Goal: Download file/media

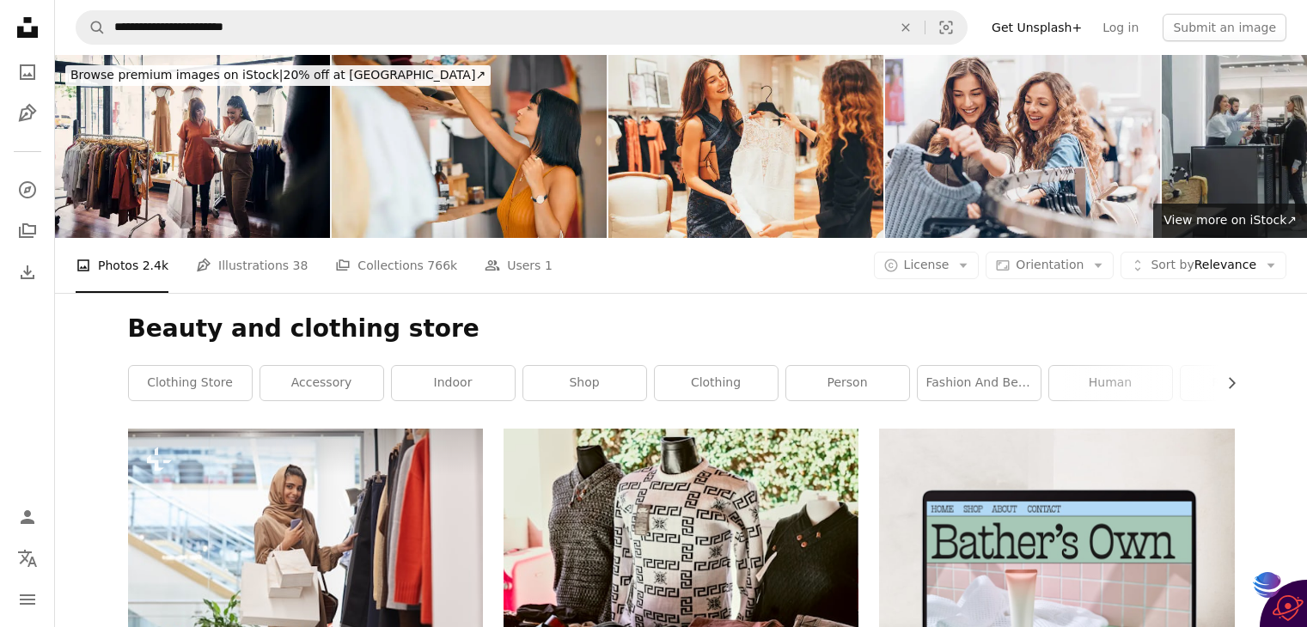
scroll to position [4972, 0]
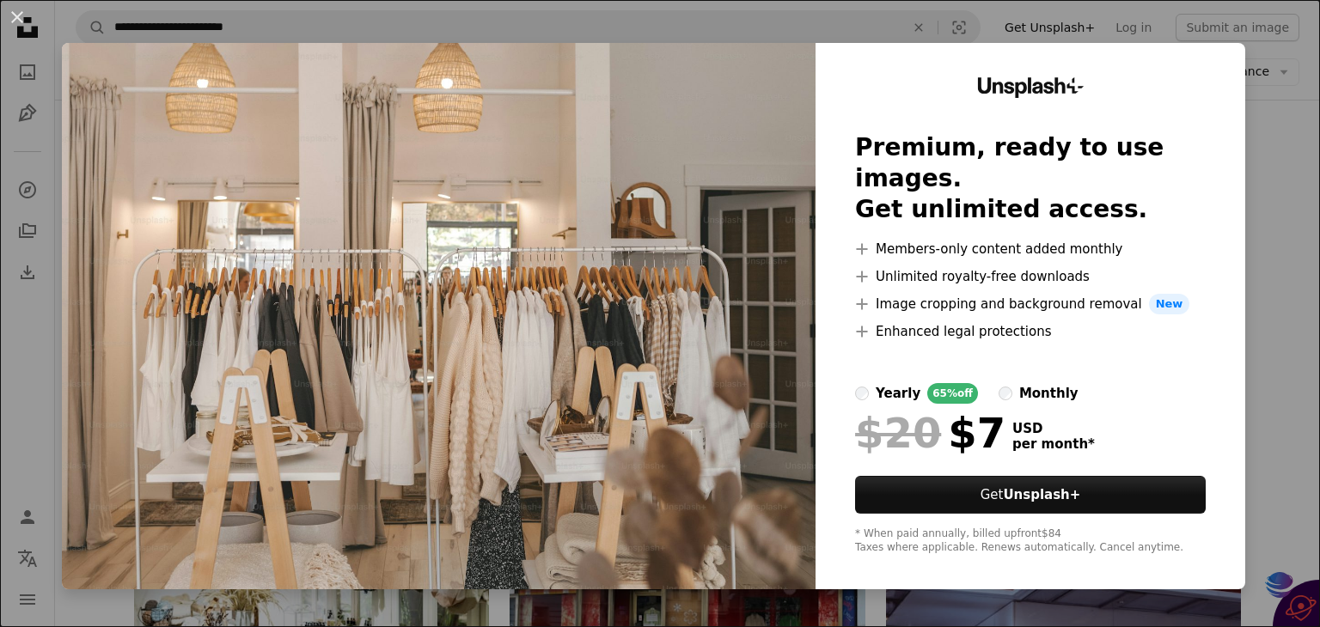
click at [1258, 173] on div "An X shape Unsplash+ Premium, ready to use images. Get unlimited access. A plus…" at bounding box center [660, 313] width 1320 height 627
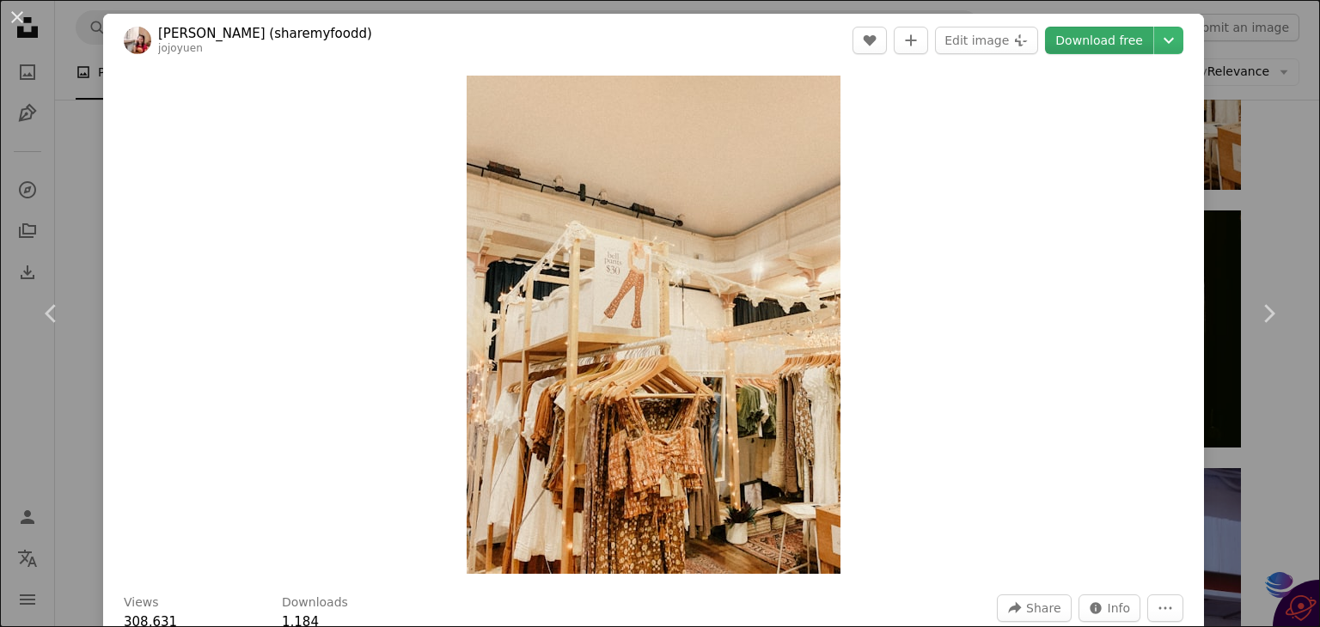
click at [1103, 44] on link "Download free" at bounding box center [1099, 41] width 108 height 28
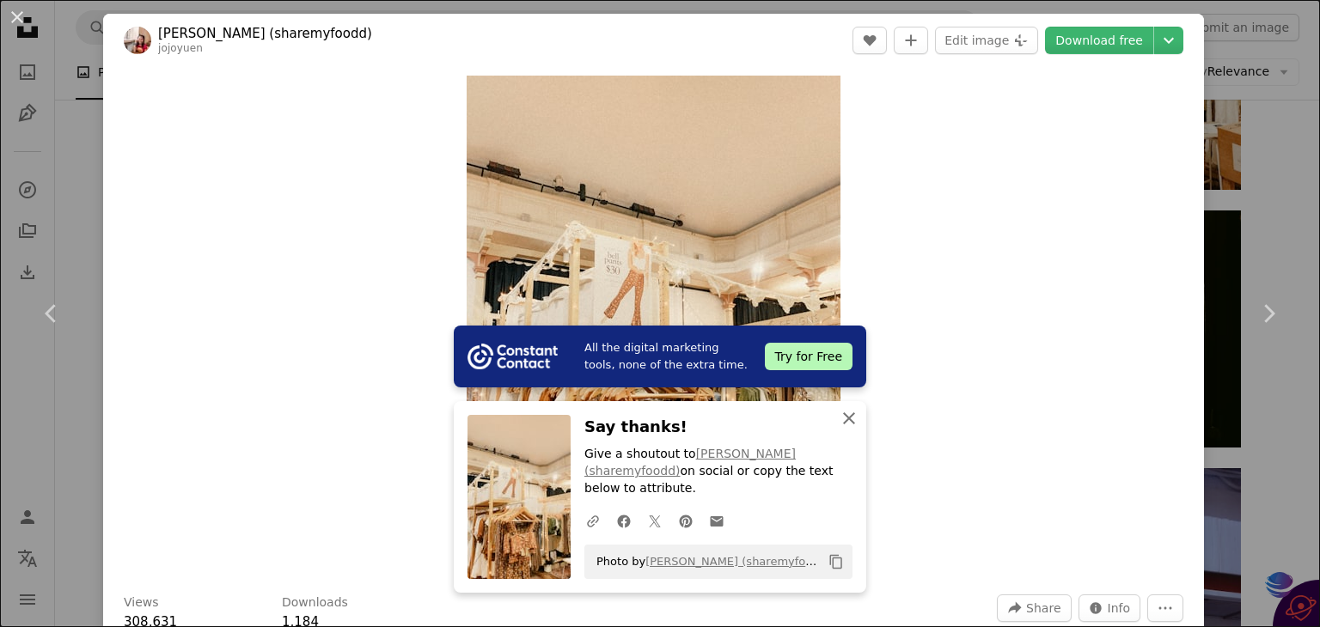
click at [842, 429] on icon "An X shape" at bounding box center [849, 418] width 21 height 21
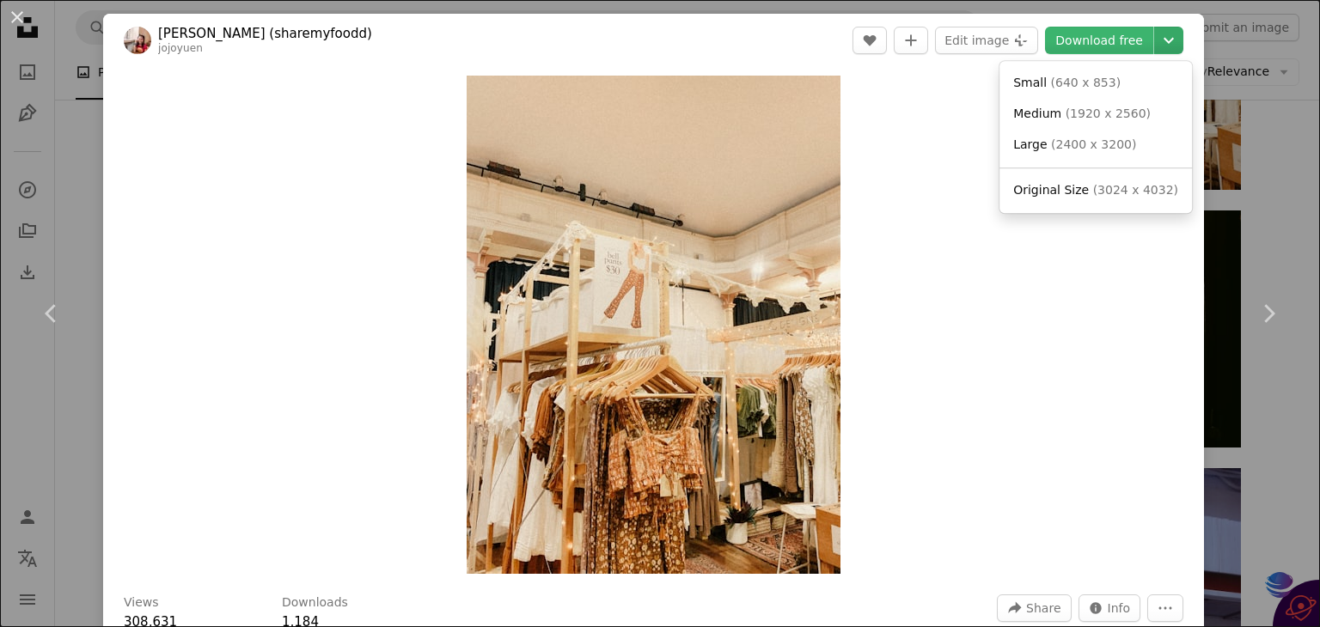
click at [1160, 44] on icon "Chevron down" at bounding box center [1169, 40] width 28 height 21
click at [1086, 89] on span "( 640 x 853 )" at bounding box center [1086, 83] width 70 height 14
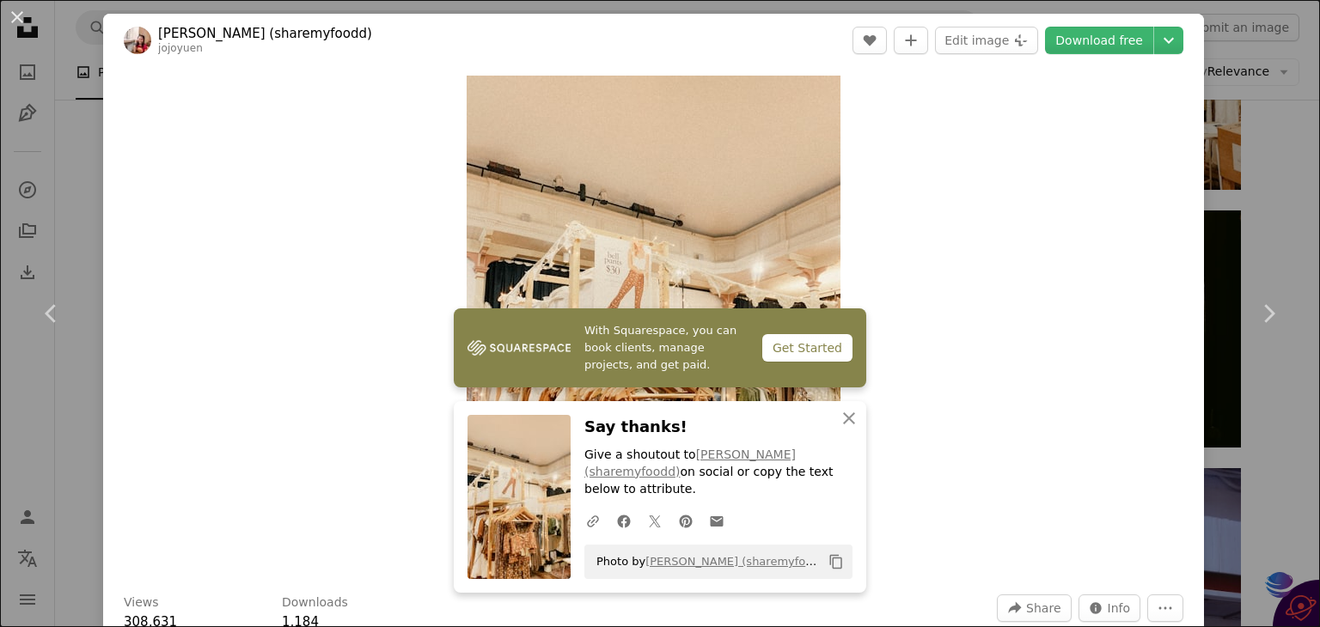
drag, startPoint x: 1262, startPoint y: 170, endPoint x: 1241, endPoint y: 135, distance: 40.8
click at [1241, 135] on div "An X shape Chevron left Chevron right With Squarespace, you can book clients, m…" at bounding box center [660, 313] width 1320 height 627
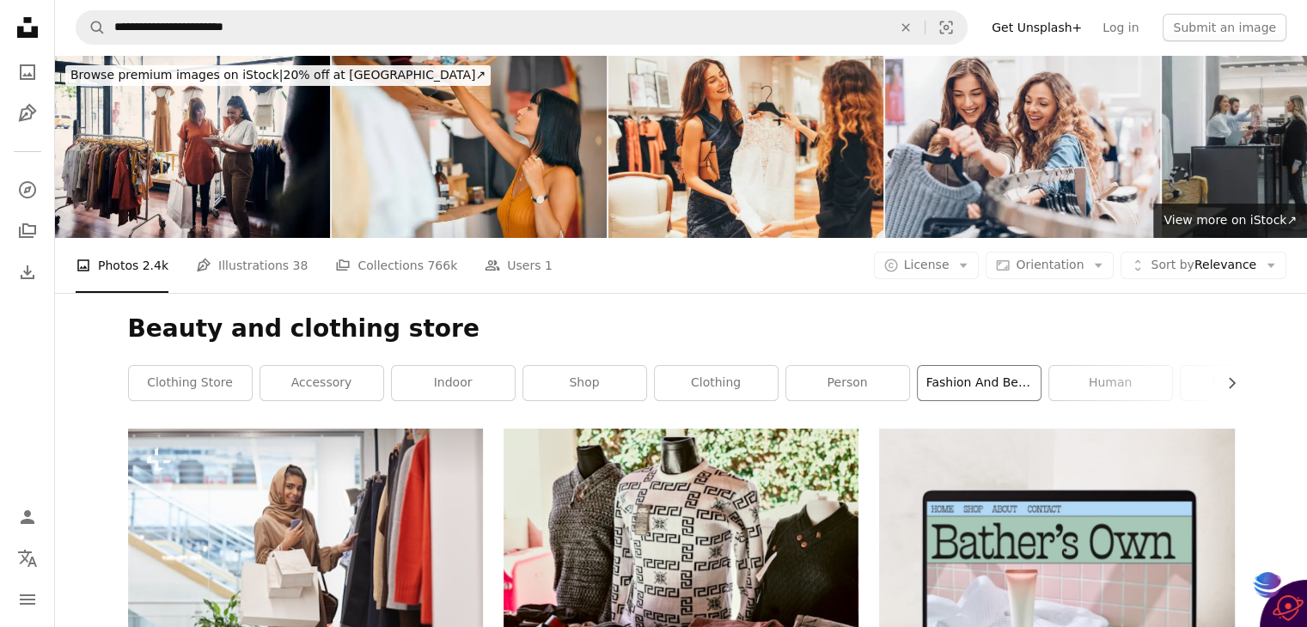
click at [983, 394] on link "fashion and beauty" at bounding box center [979, 383] width 123 height 34
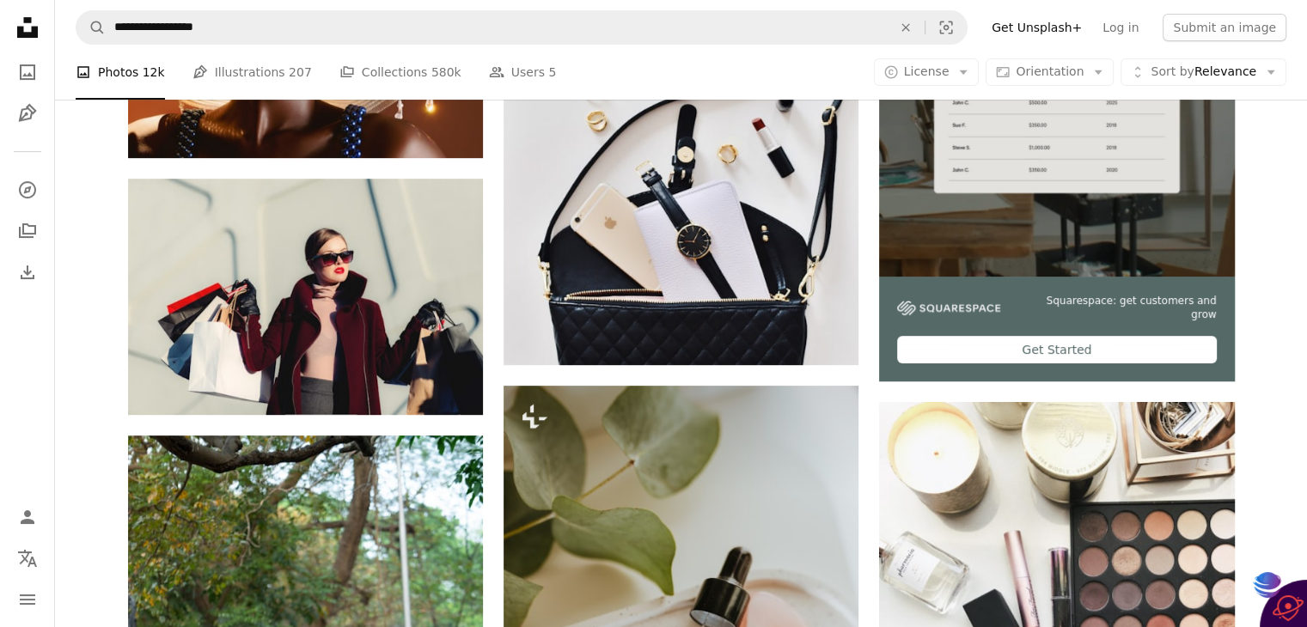
scroll to position [399, 0]
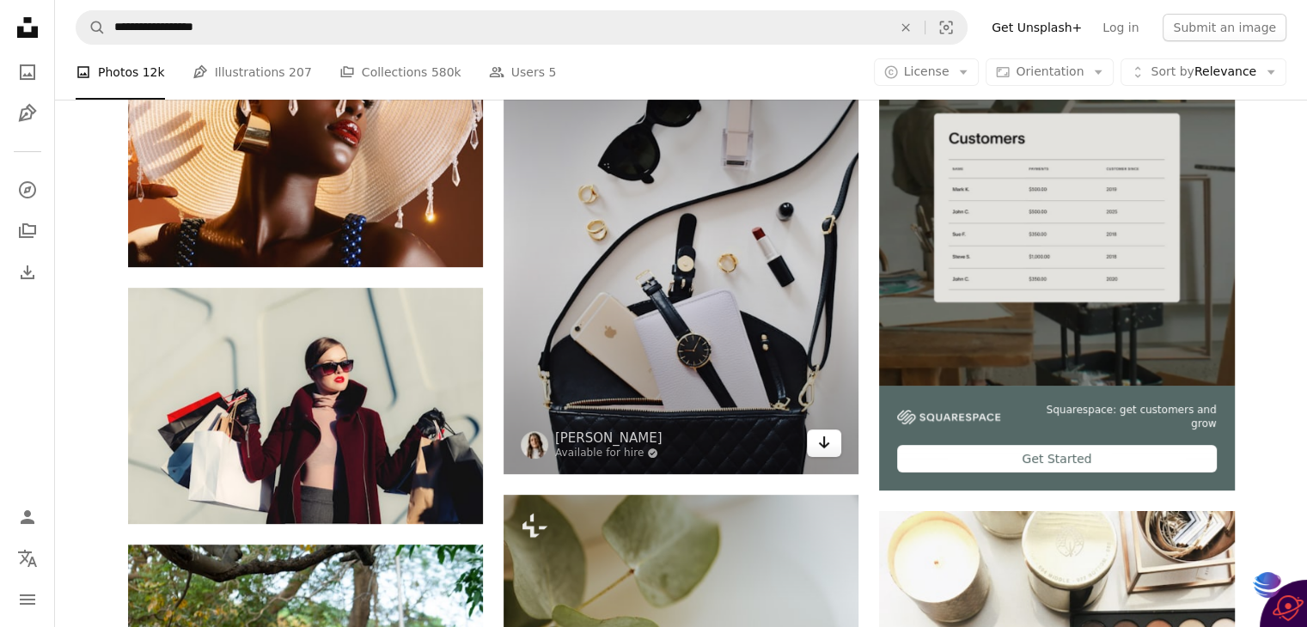
click at [821, 450] on icon "Arrow pointing down" at bounding box center [824, 442] width 14 height 21
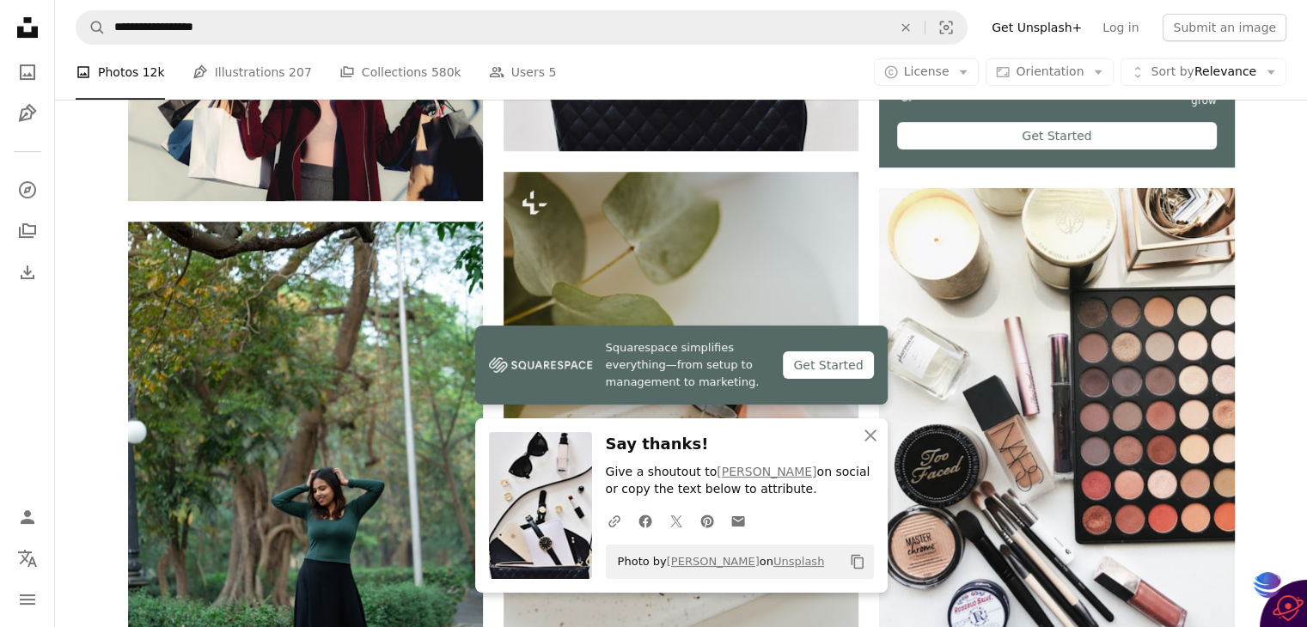
scroll to position [840, 0]
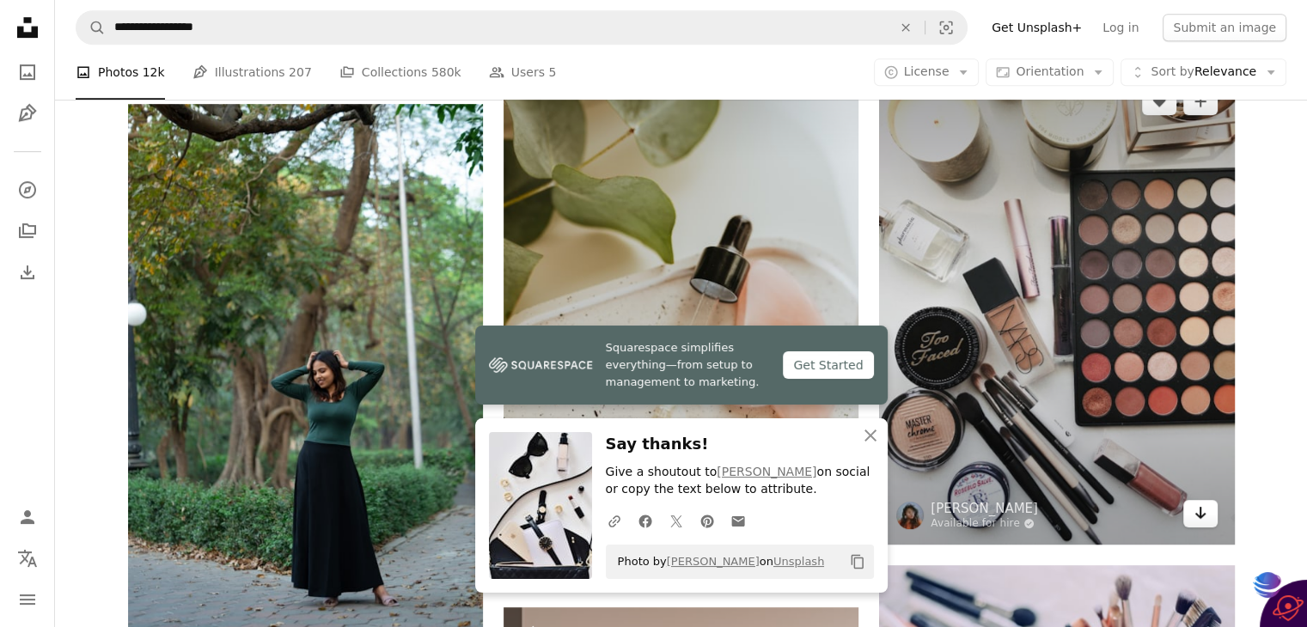
click at [1199, 517] on icon "Arrow pointing down" at bounding box center [1201, 513] width 14 height 21
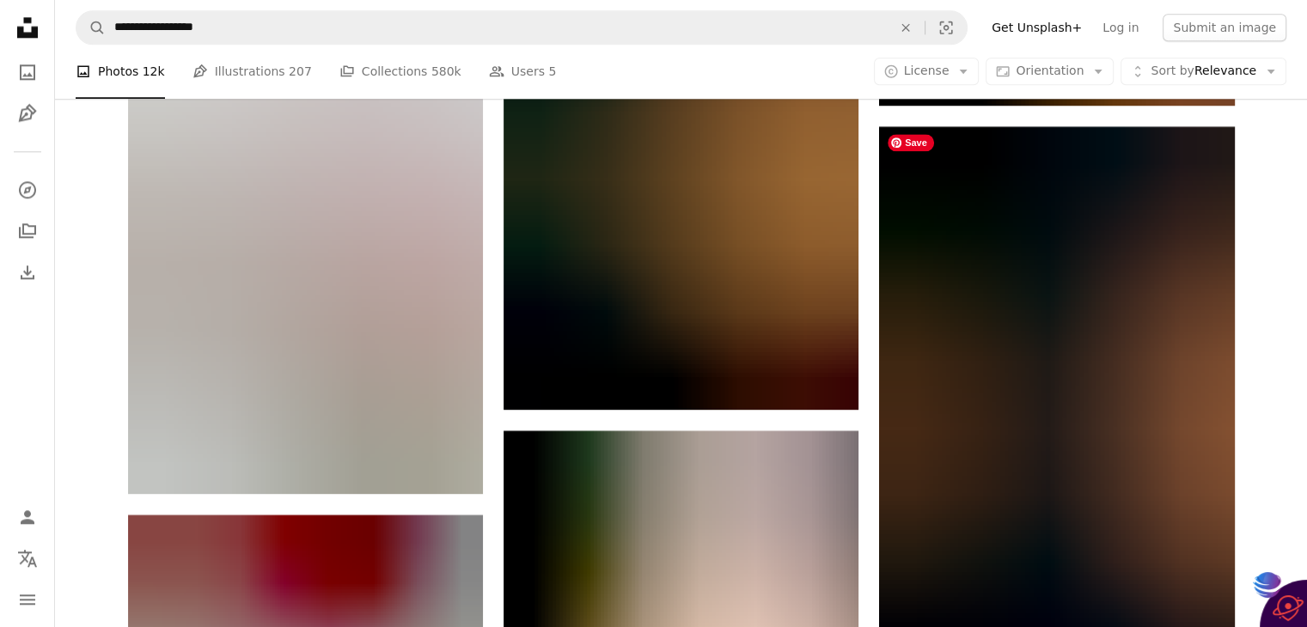
scroll to position [2163, 0]
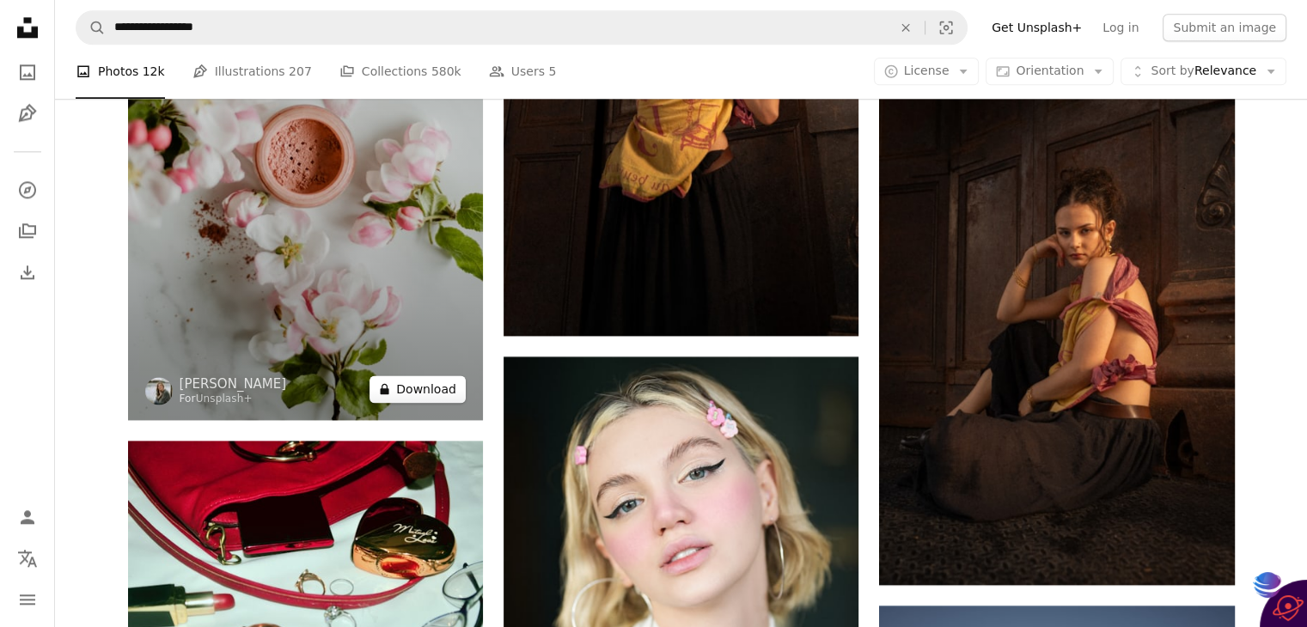
click at [405, 382] on button "A lock Download" at bounding box center [418, 390] width 96 height 28
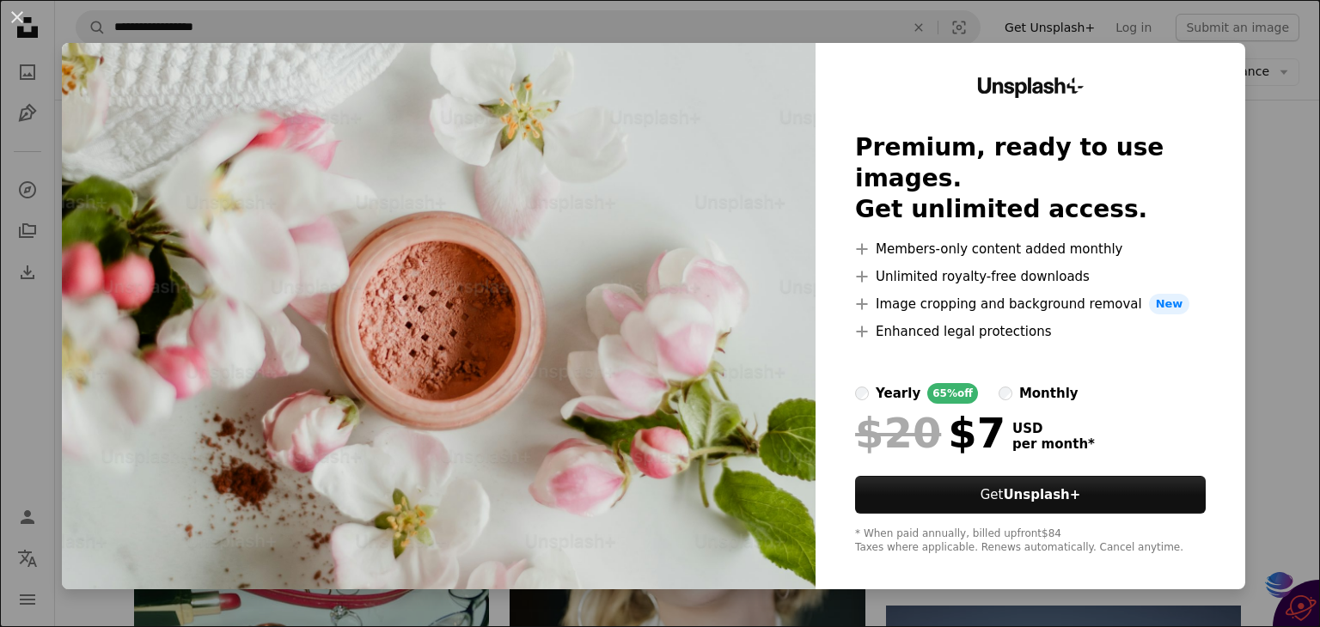
click at [1262, 247] on div "An X shape Unsplash+ Premium, ready to use images. Get unlimited access. A plus…" at bounding box center [660, 313] width 1320 height 627
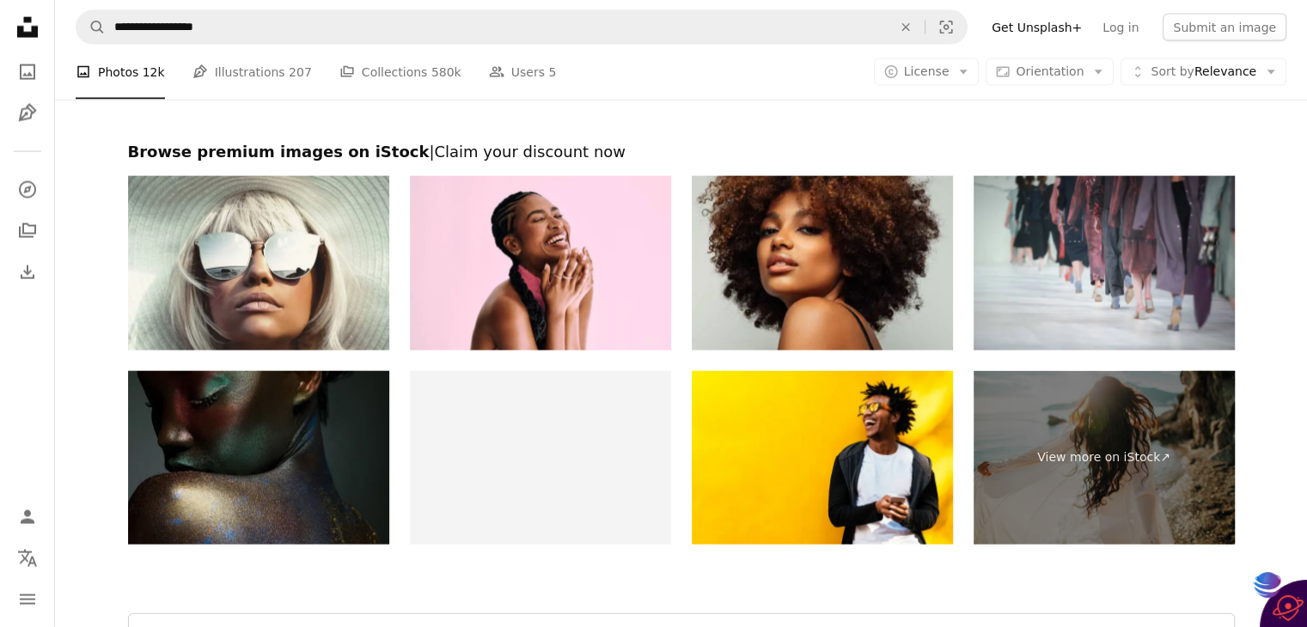
scroll to position [4054, 0]
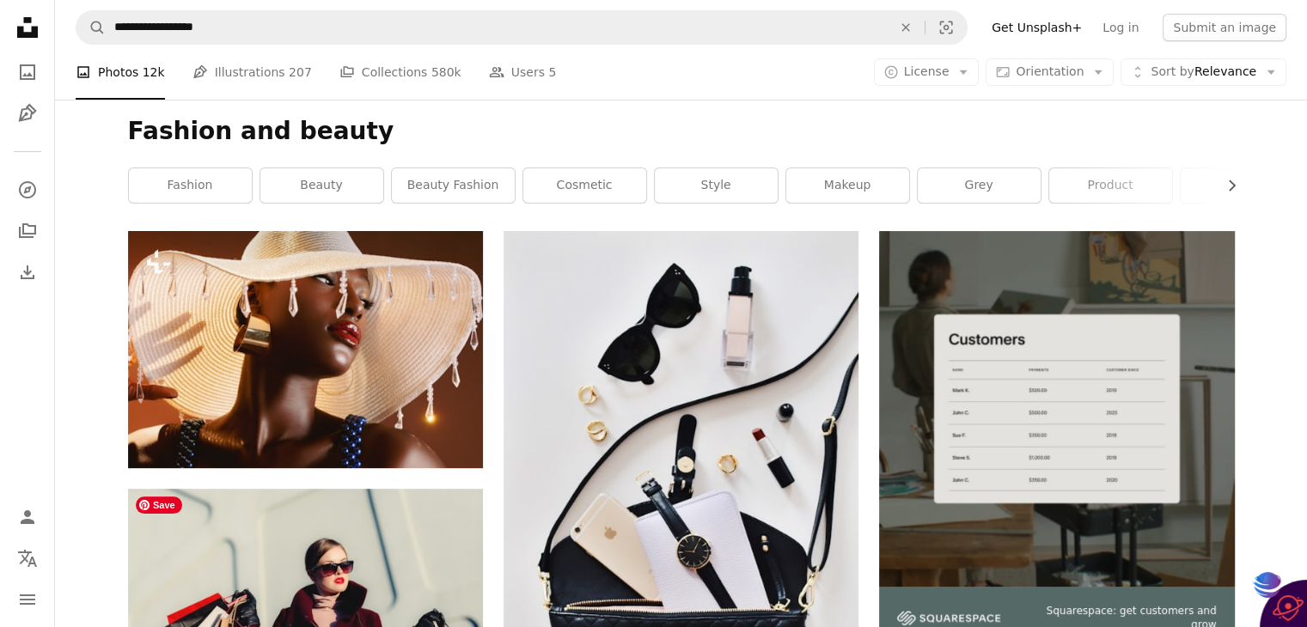
scroll to position [186, 0]
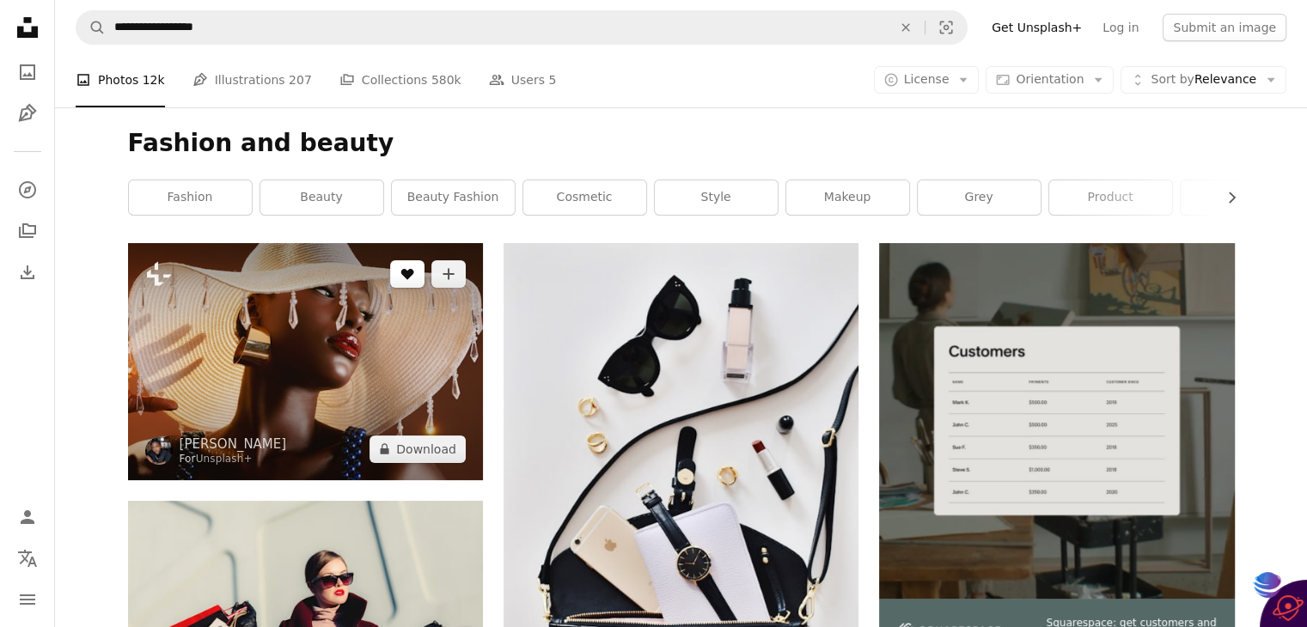
click at [409, 278] on icon "A heart" at bounding box center [408, 274] width 14 height 14
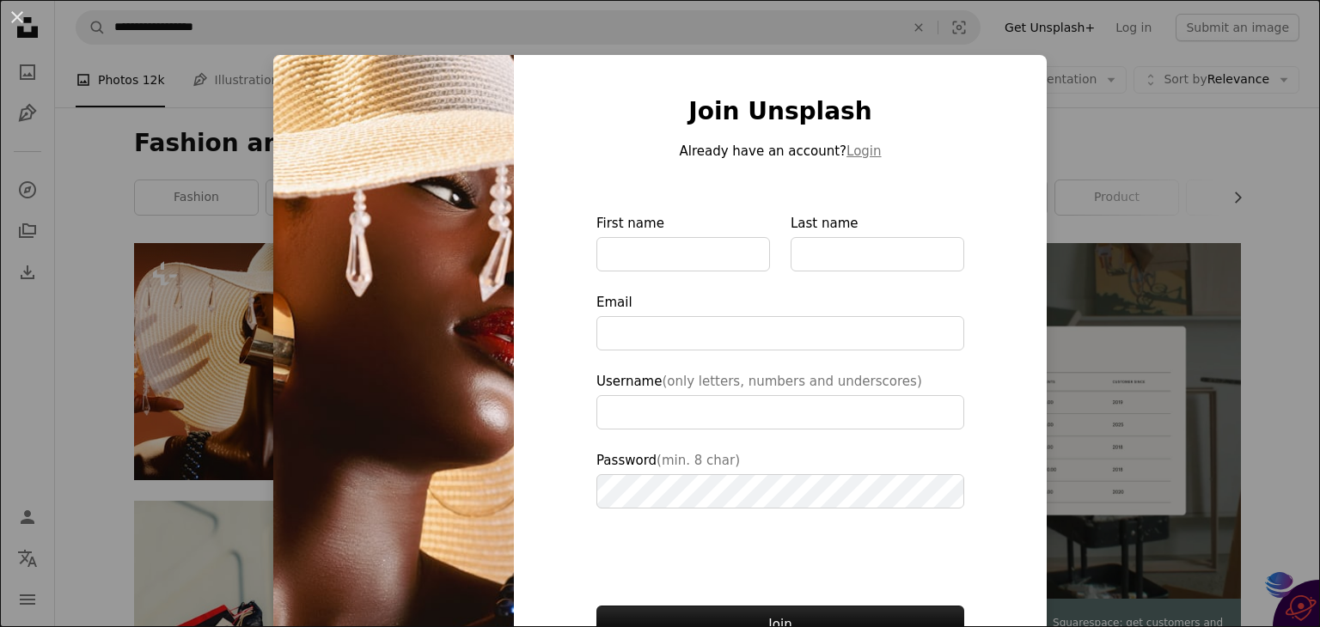
click at [1139, 170] on div "An X shape Join Unsplash Already have an account? Login First name Last name Em…" at bounding box center [660, 313] width 1320 height 627
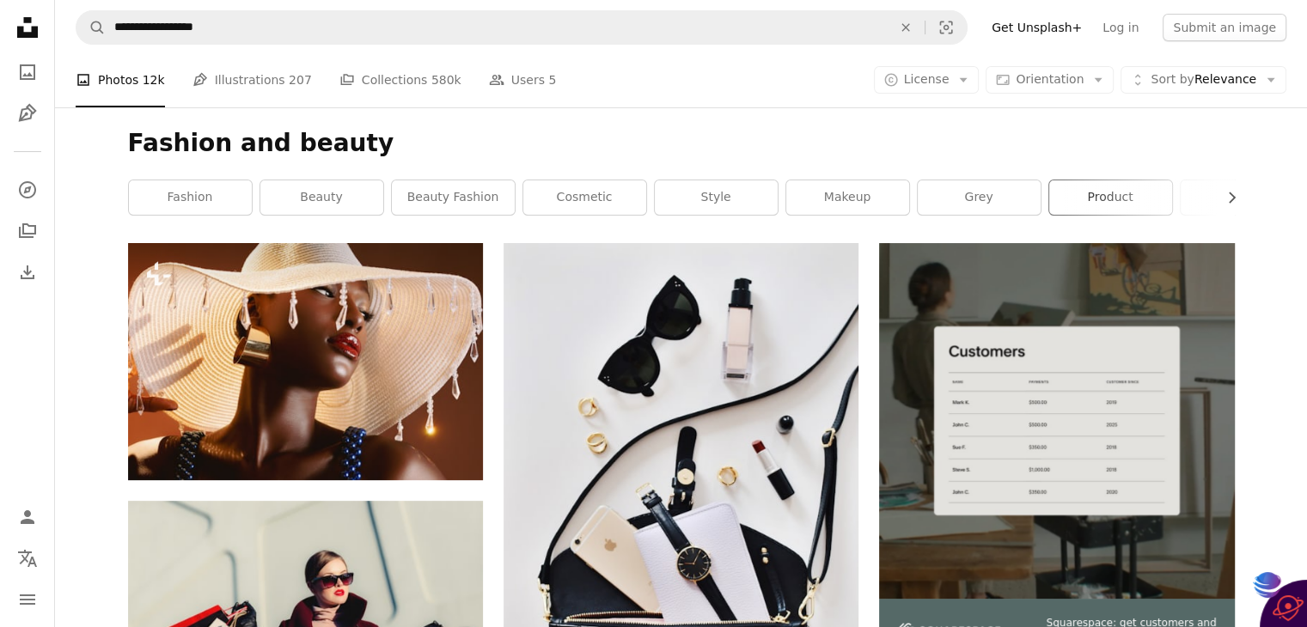
click at [1114, 207] on link "product" at bounding box center [1110, 198] width 123 height 34
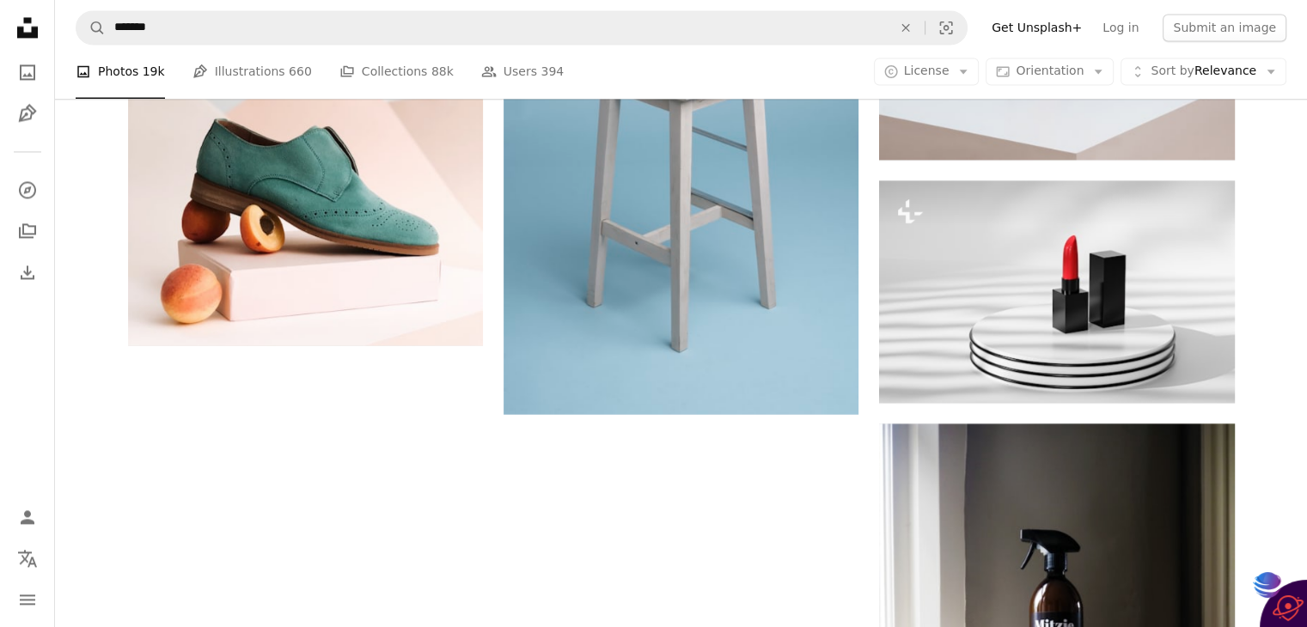
scroll to position [3760, 0]
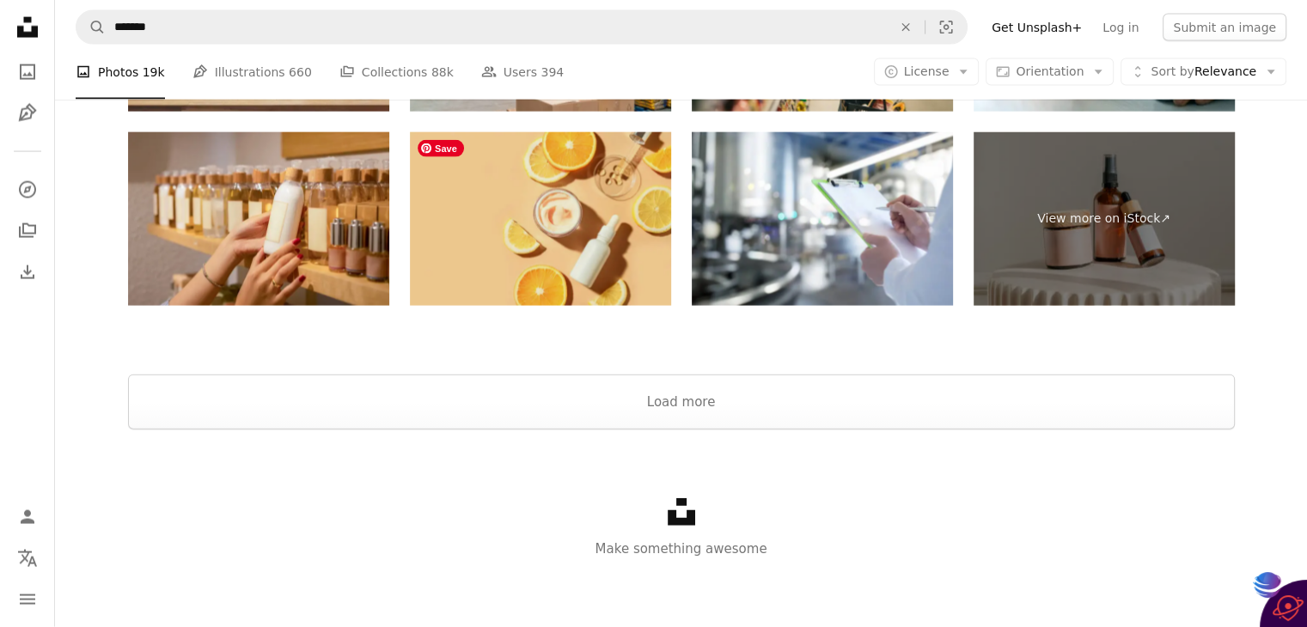
click at [627, 279] on img at bounding box center [540, 219] width 261 height 174
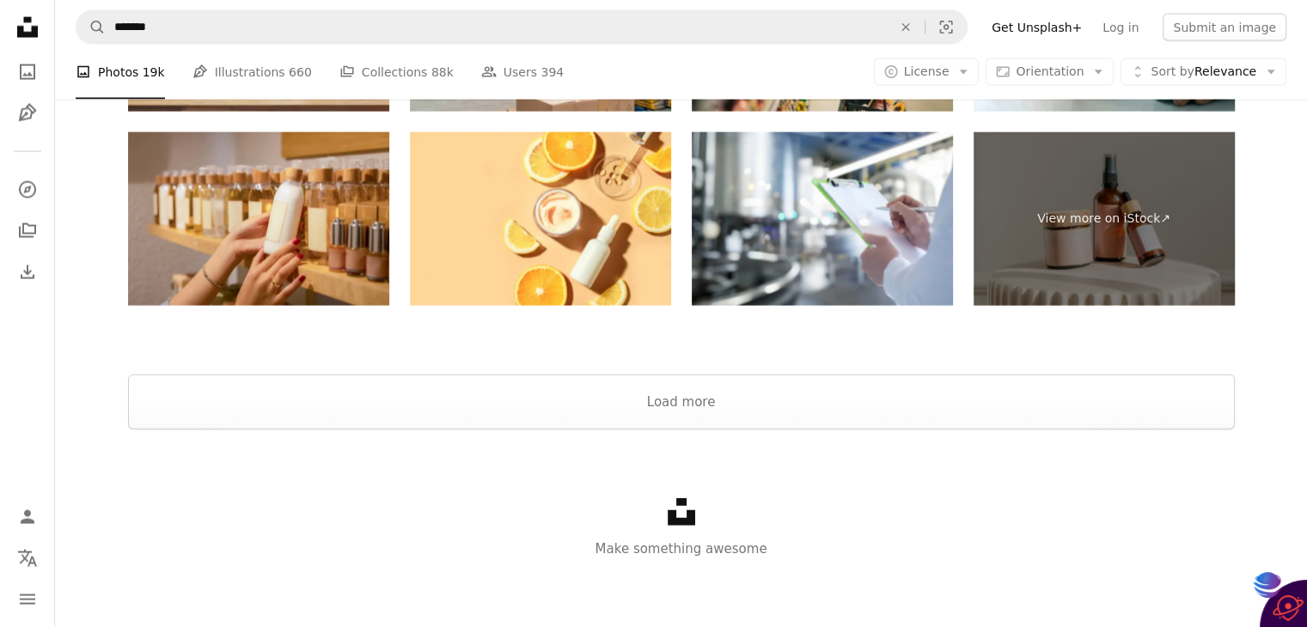
scroll to position [0, 0]
